Goal: Task Accomplishment & Management: Manage account settings

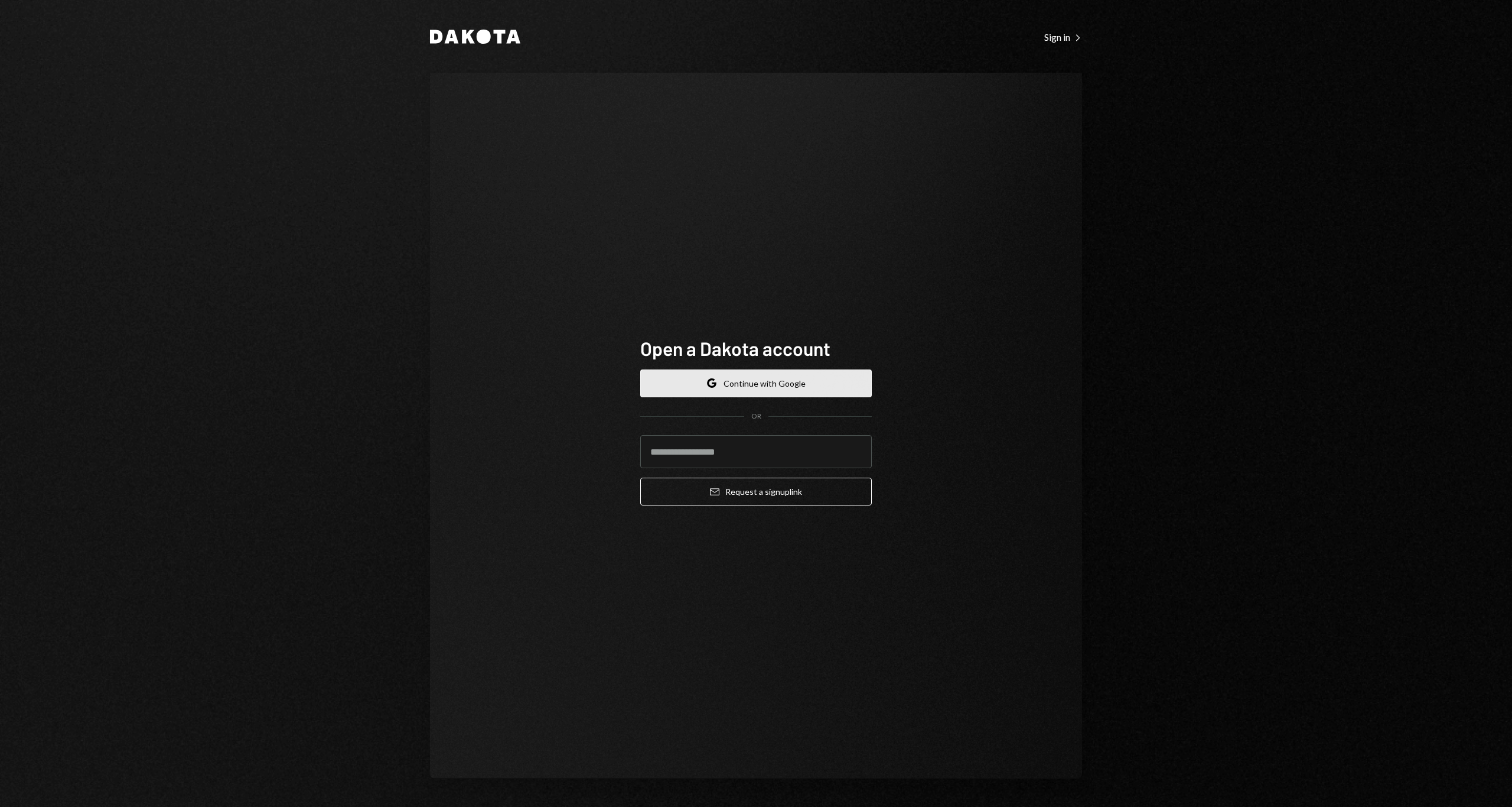
click at [798, 384] on button "Google Continue with Google" at bounding box center [756, 383] width 232 height 28
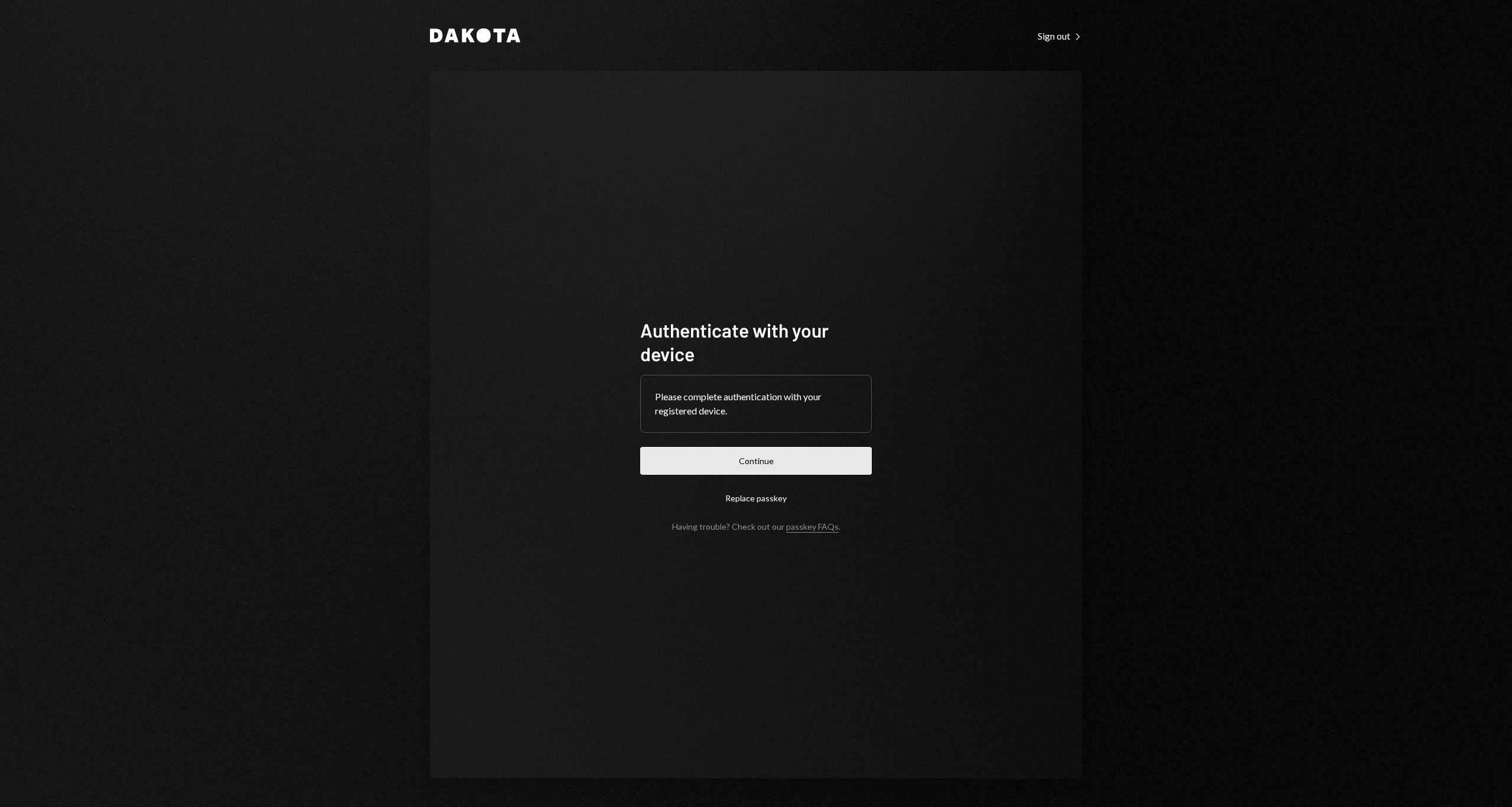
click at [759, 455] on button "Continue" at bounding box center [756, 460] width 232 height 28
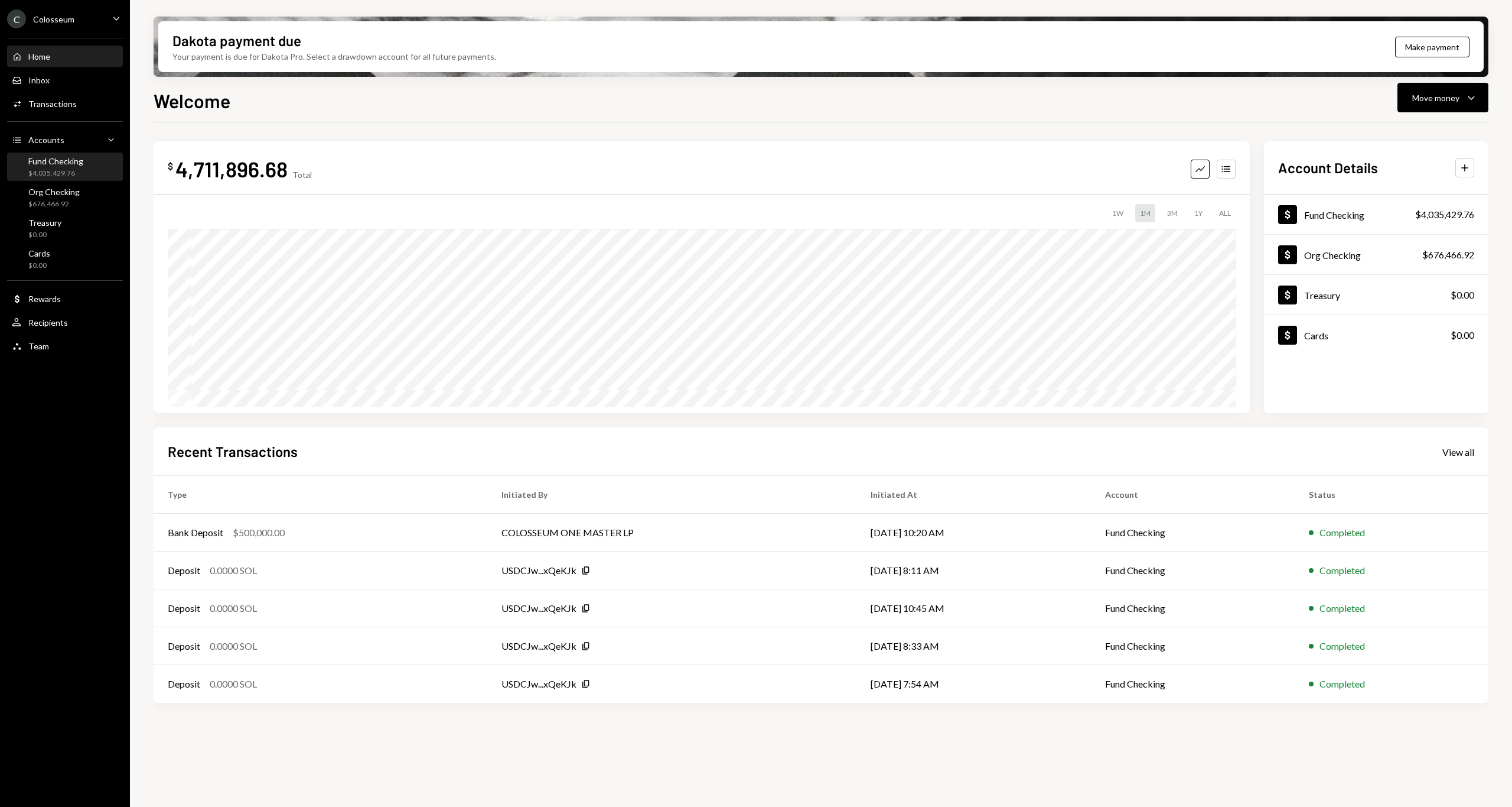
click at [52, 172] on div "$4,035,429.76" at bounding box center [56, 173] width 55 height 10
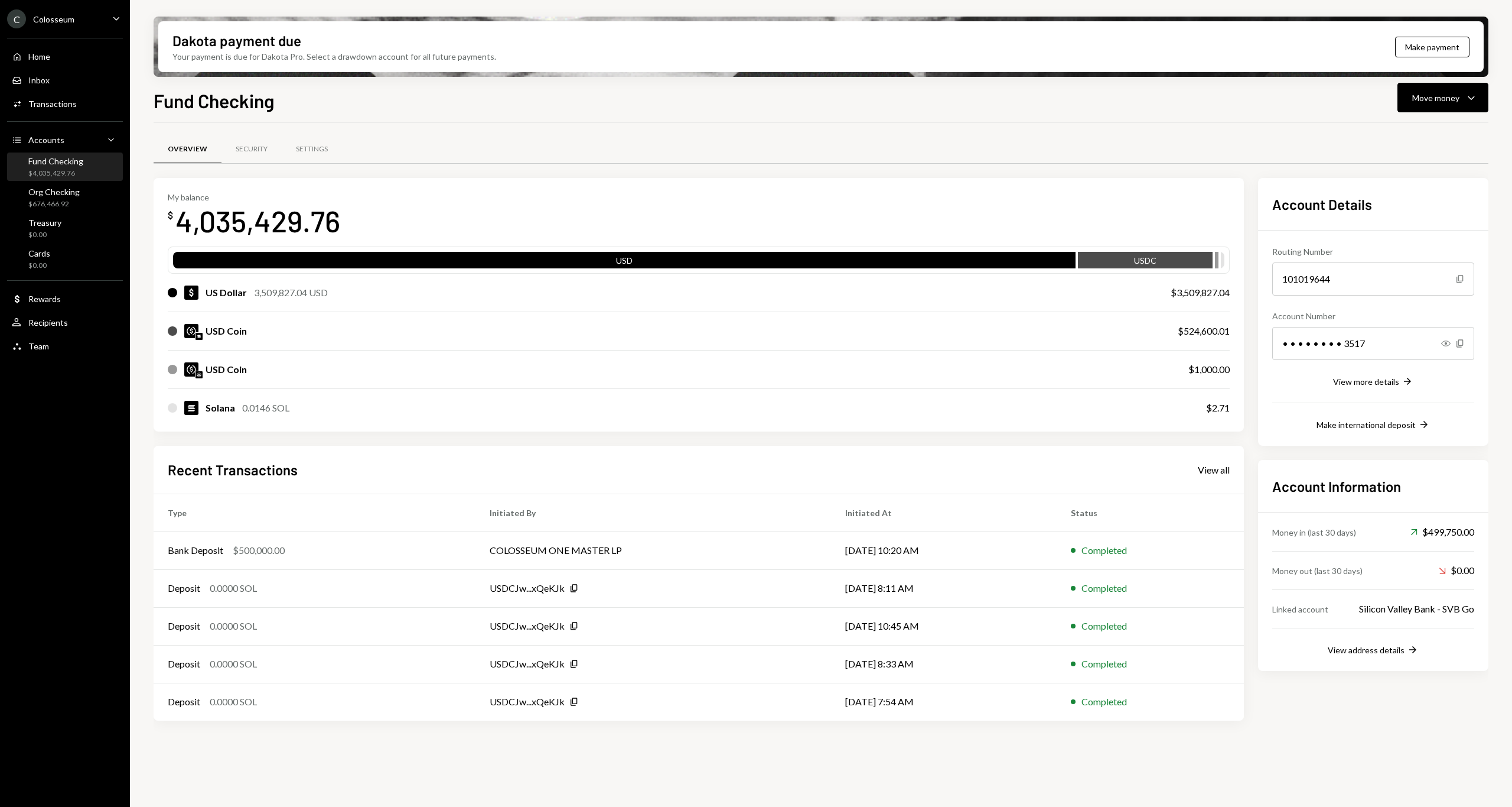
click at [1186, 335] on div "$524,600.01" at bounding box center [1203, 331] width 52 height 14
click at [1433, 90] on div "Move money Caret Down" at bounding box center [1443, 97] width 61 height 14
click at [1414, 139] on div "Withdraw Send" at bounding box center [1424, 133] width 118 height 26
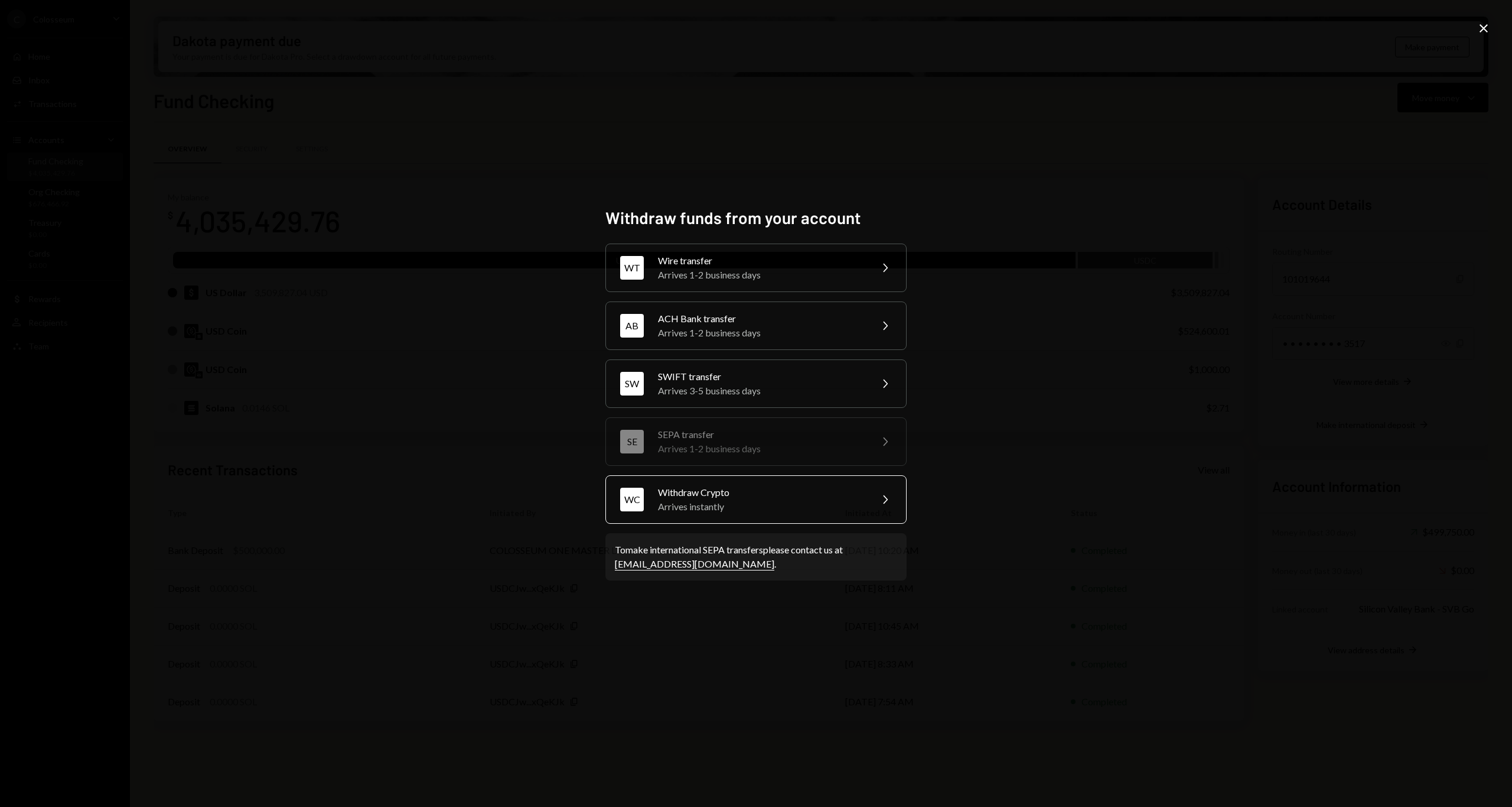
click at [764, 506] on div "Arrives instantly" at bounding box center [761, 506] width 205 height 14
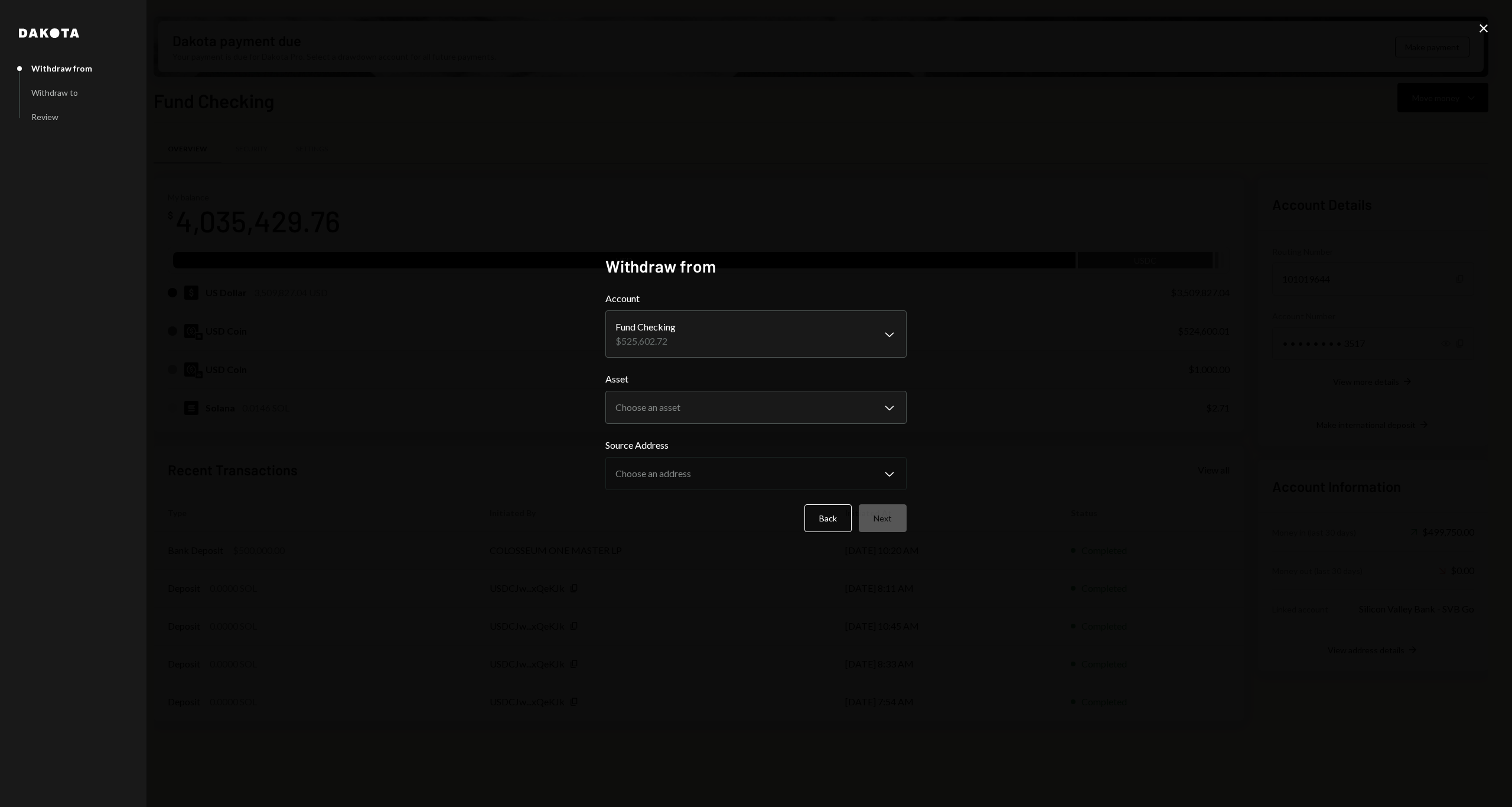
click at [679, 327] on body "C Colosseum Caret Down Home Home Inbox Inbox Activities Transactions Accounts A…" at bounding box center [756, 403] width 1512 height 807
click at [688, 409] on body "C Colosseum Caret Down Home Home Inbox Inbox Activities Transactions Accounts A…" at bounding box center [756, 403] width 1512 height 807
select select "****"
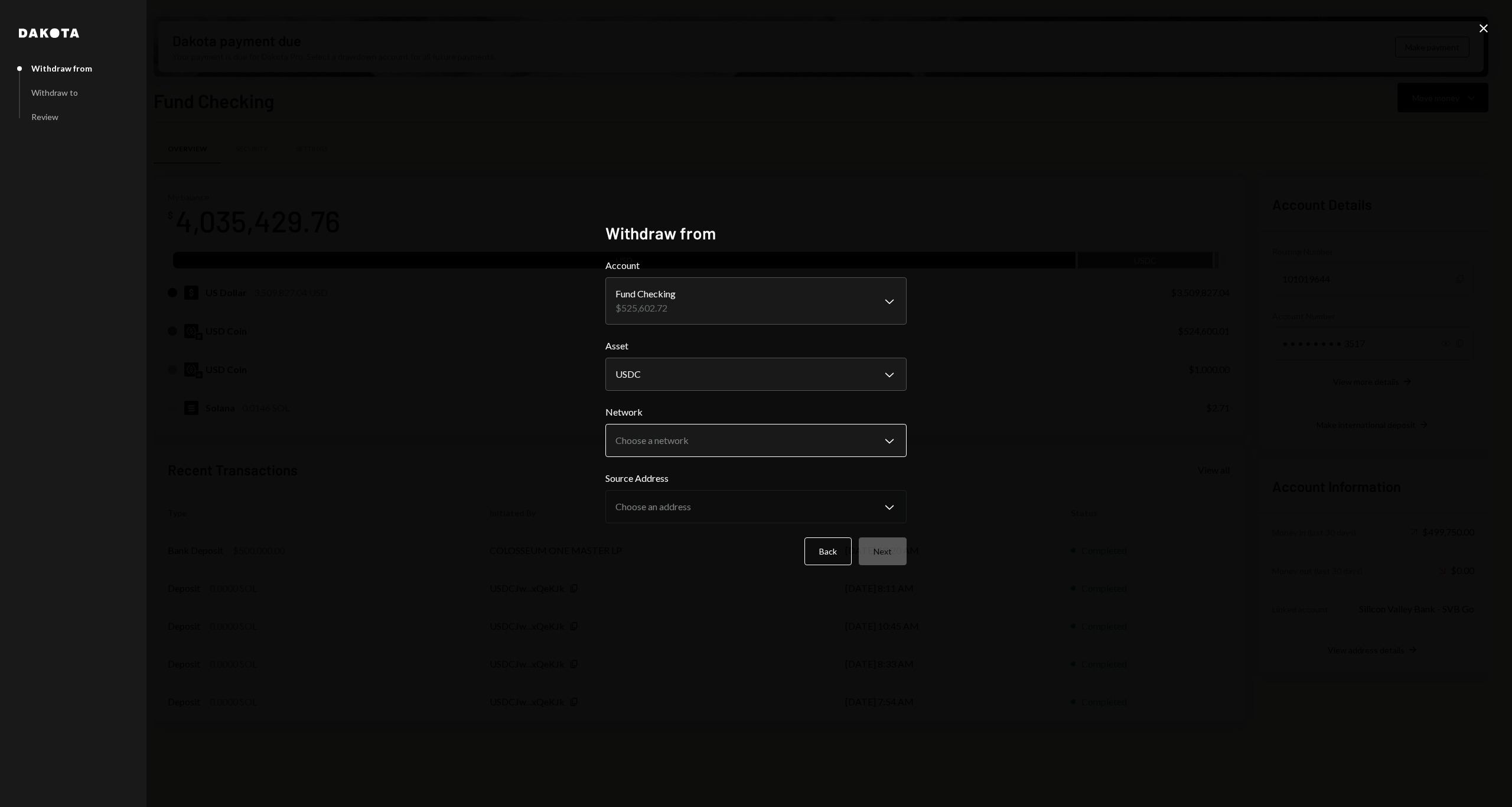
click at [671, 441] on body "C Colosseum Caret Down Home Home Inbox Inbox Activities Transactions Accounts A…" at bounding box center [756, 403] width 1512 height 807
select select "**********"
click at [676, 512] on body "C Colosseum Caret Down Home Home Inbox Inbox Activities Transactions Accounts A…" at bounding box center [756, 403] width 1512 height 807
click at [886, 549] on button "Next" at bounding box center [883, 550] width 48 height 28
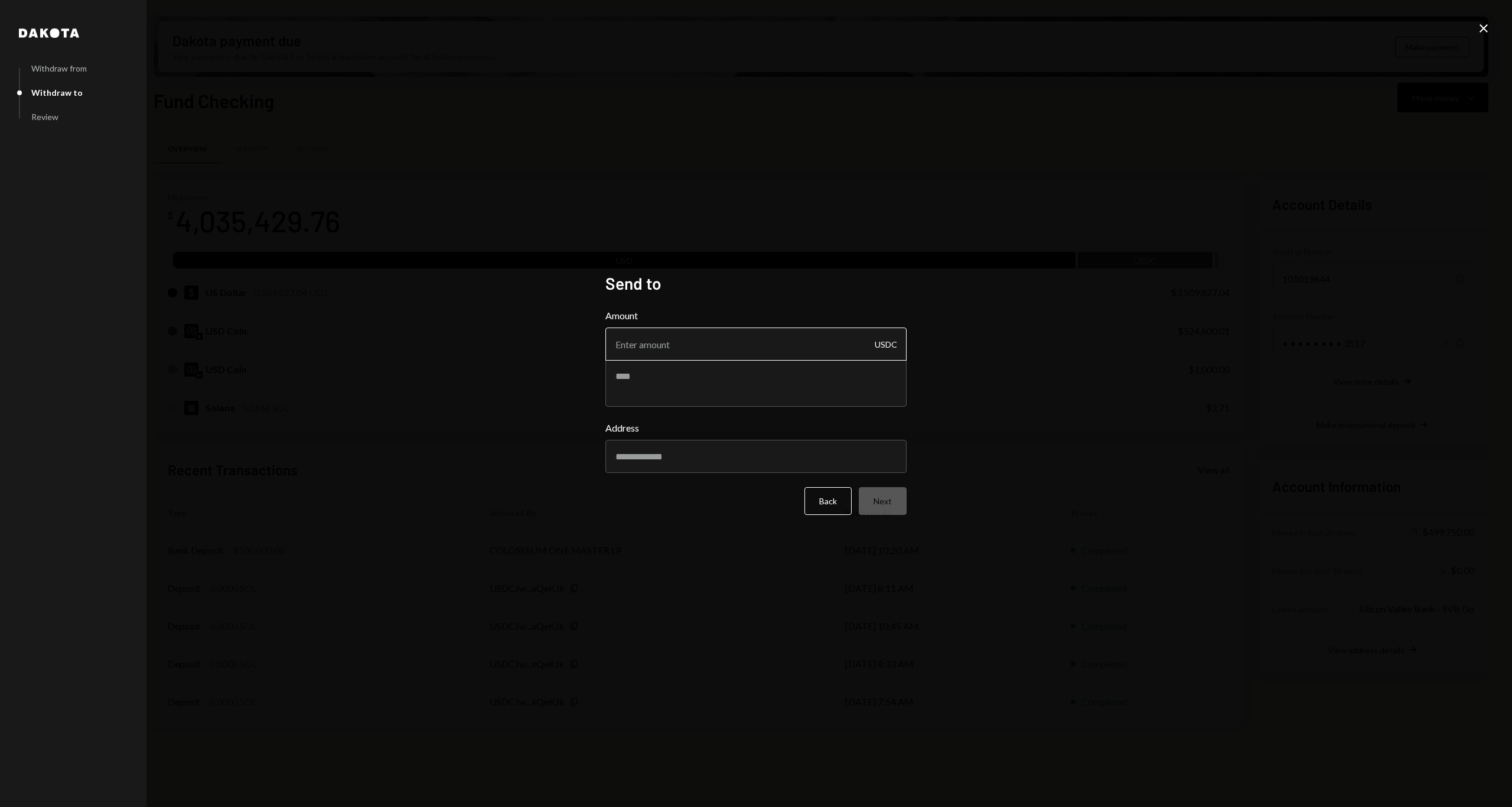
click at [696, 346] on input "Amount" at bounding box center [756, 344] width 301 height 33
click at [698, 372] on div "Amount 525000 USDC" at bounding box center [756, 358] width 301 height 98
type input "524000"
click at [629, 393] on textarea at bounding box center [756, 383] width 301 height 47
type textarea "**********"
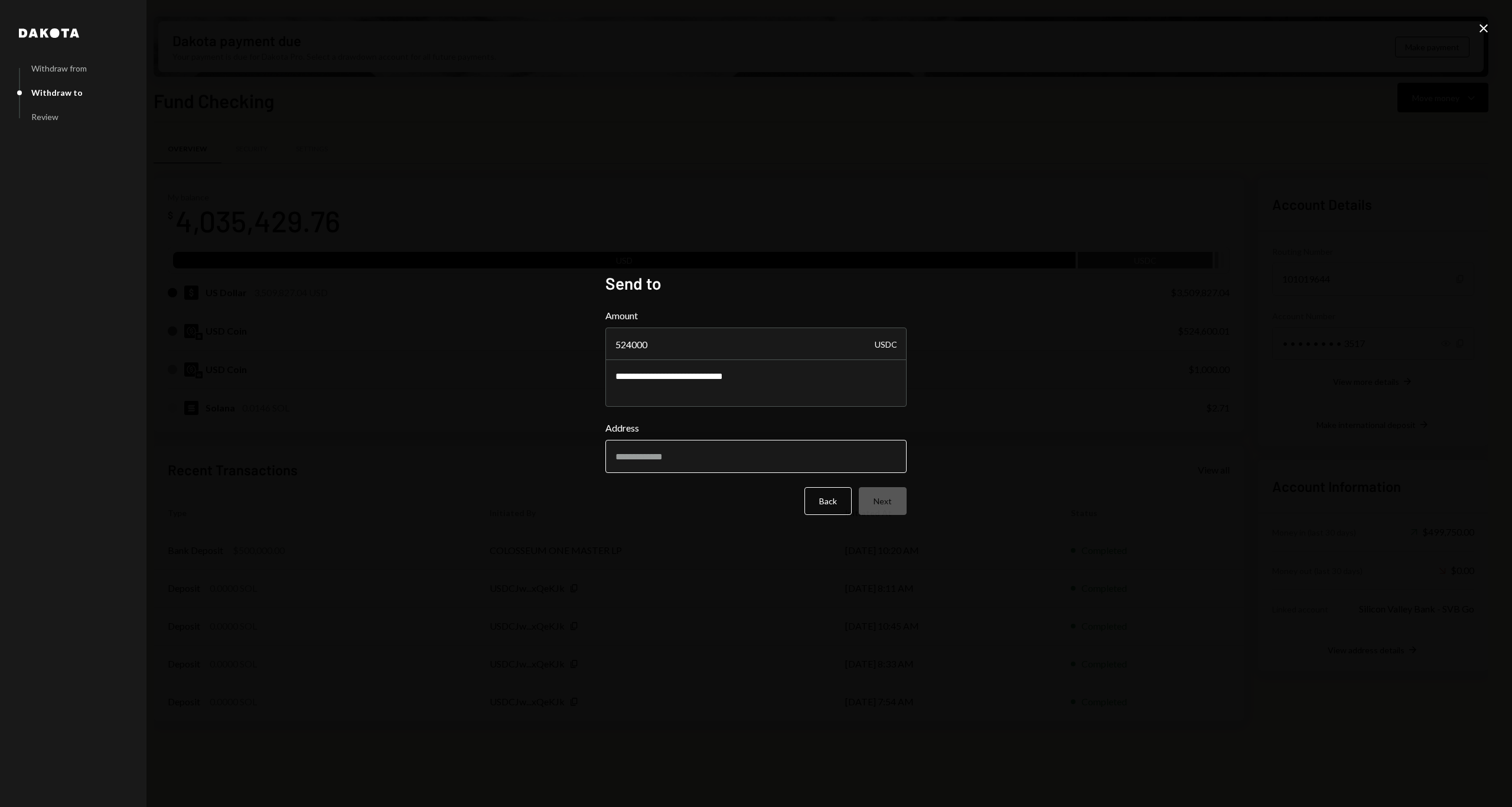
click at [661, 452] on input "Address" at bounding box center [756, 456] width 301 height 33
paste input "**********"
type input "**********"
click at [671, 519] on div "Back Next" at bounding box center [756, 509] width 301 height 28
click at [879, 504] on button "Next" at bounding box center [883, 509] width 48 height 28
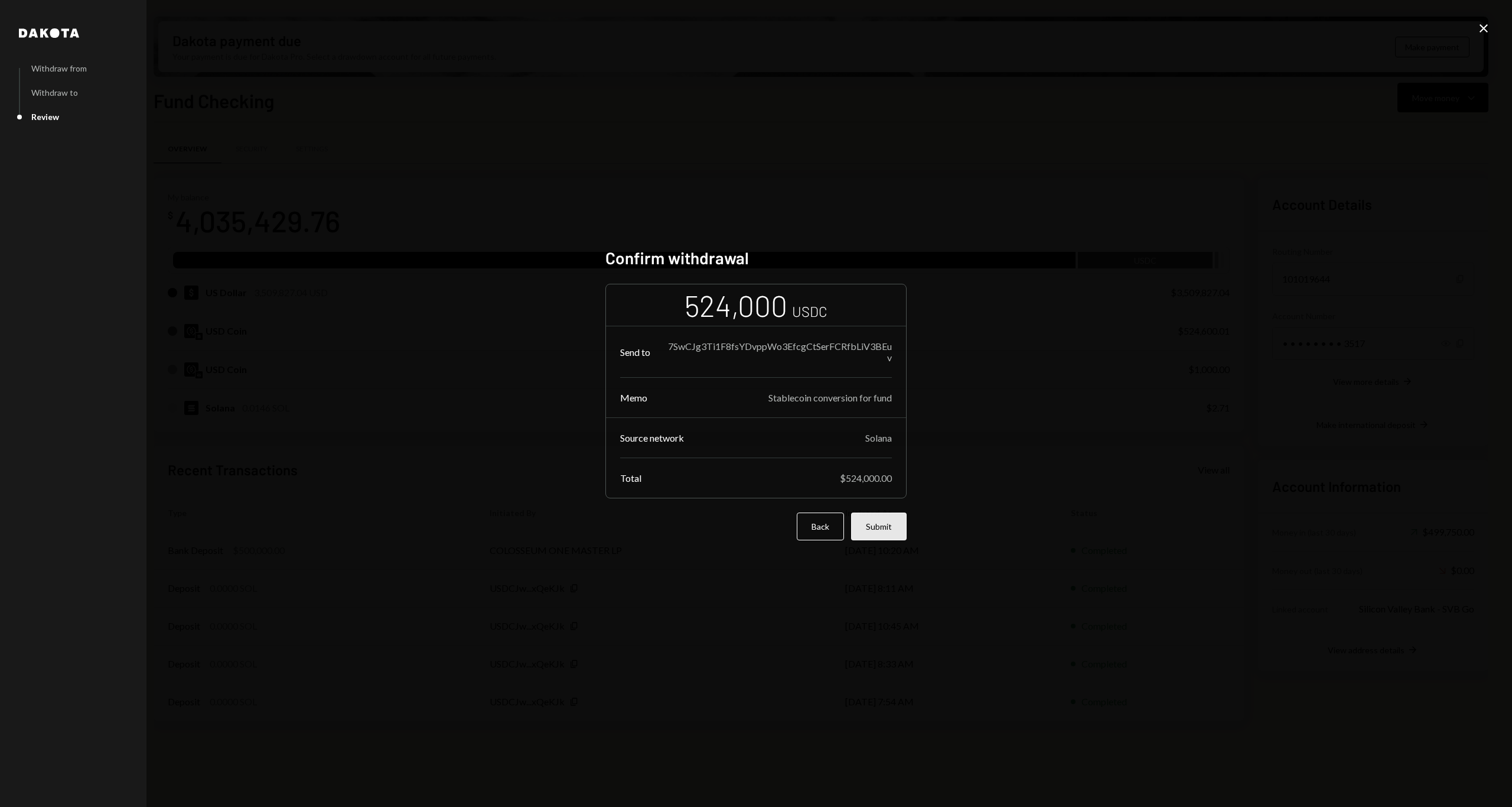
click at [877, 527] on button "Submit" at bounding box center [879, 526] width 56 height 28
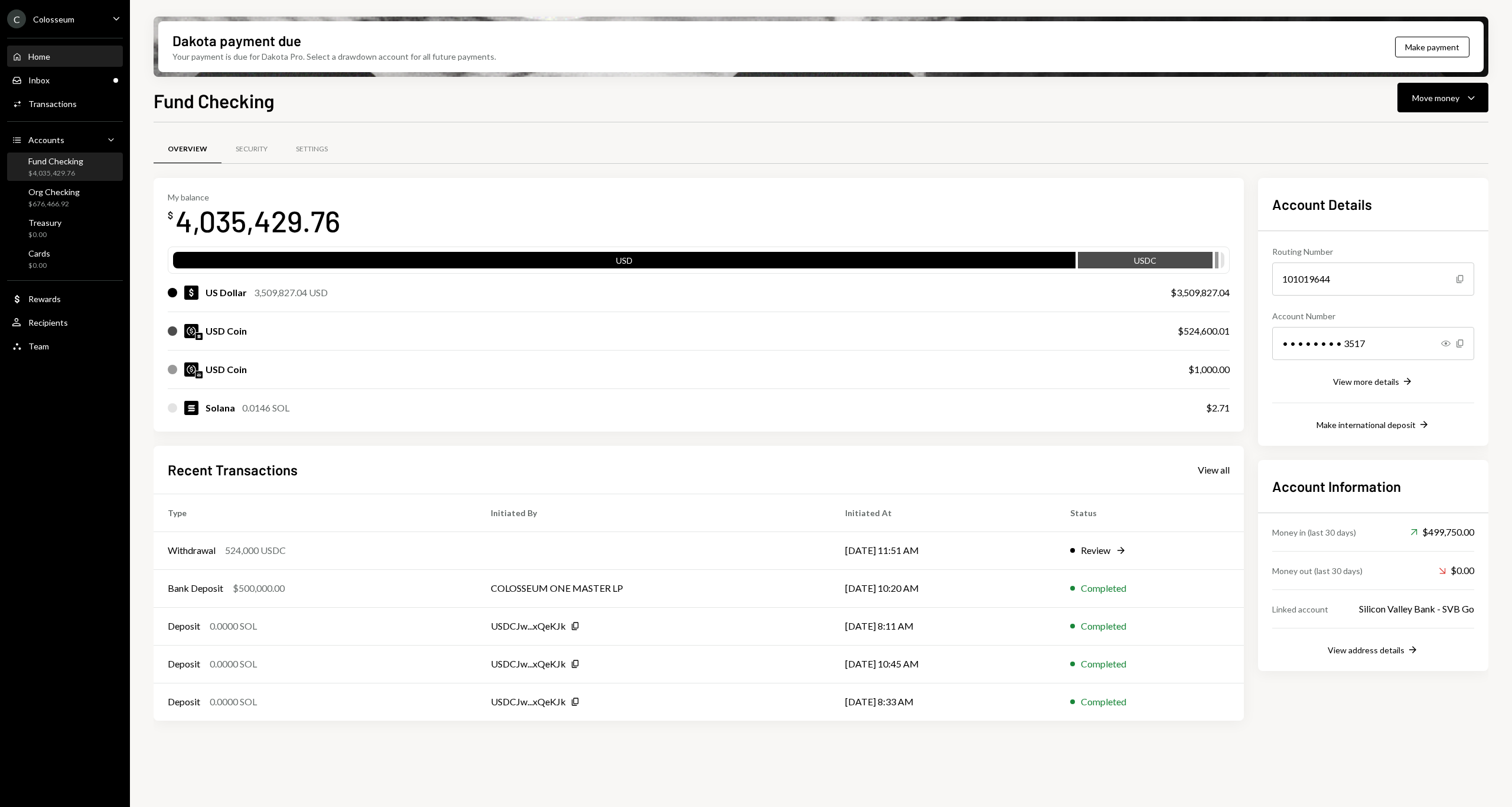
click at [30, 61] on div "Home" at bounding box center [39, 56] width 22 height 10
